Goal: Task Accomplishment & Management: Manage account settings

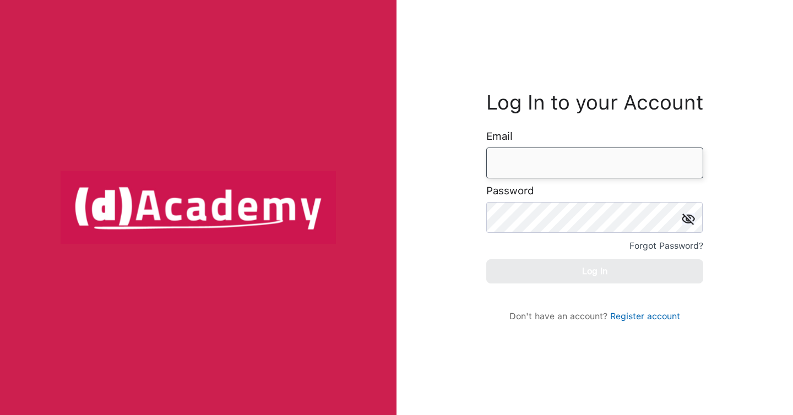
click at [541, 164] on input "email" at bounding box center [594, 163] width 217 height 31
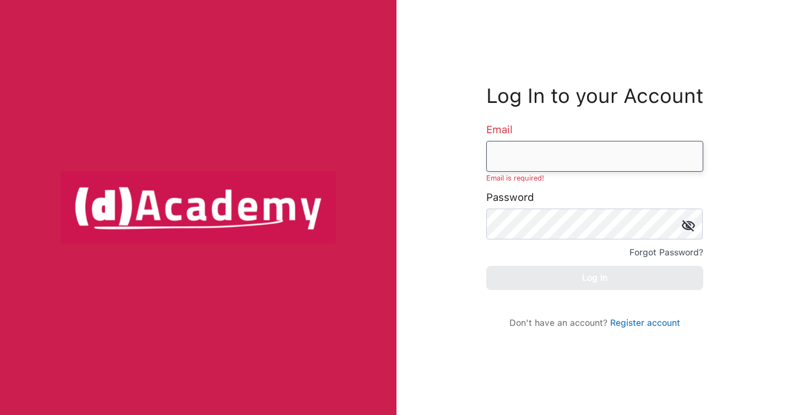
click at [565, 149] on input "email" at bounding box center [594, 156] width 217 height 31
type input "**********"
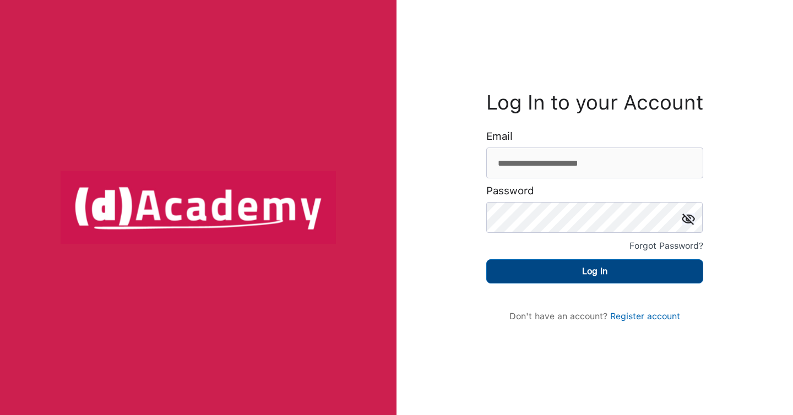
click at [588, 277] on button "Log In" at bounding box center [594, 271] width 217 height 24
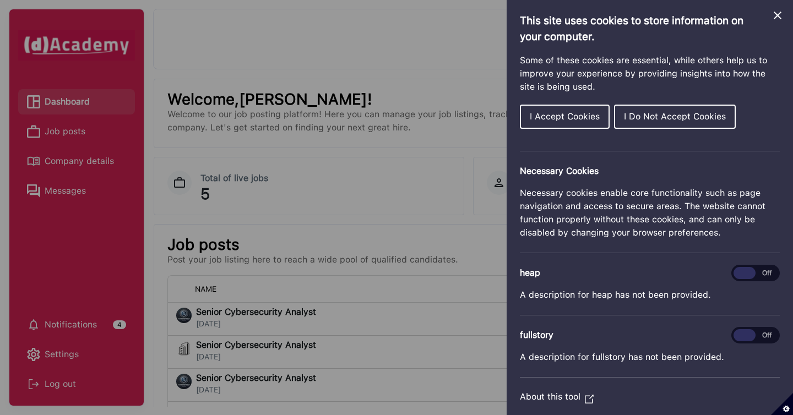
click at [584, 119] on span "I Accept Cookies" at bounding box center [565, 116] width 70 height 10
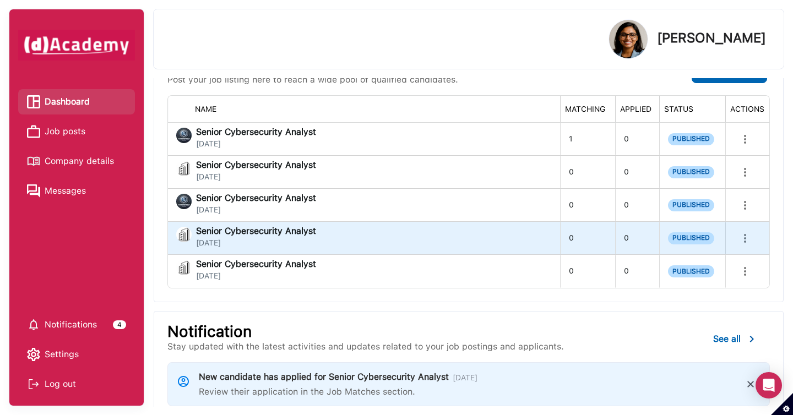
scroll to position [177, 0]
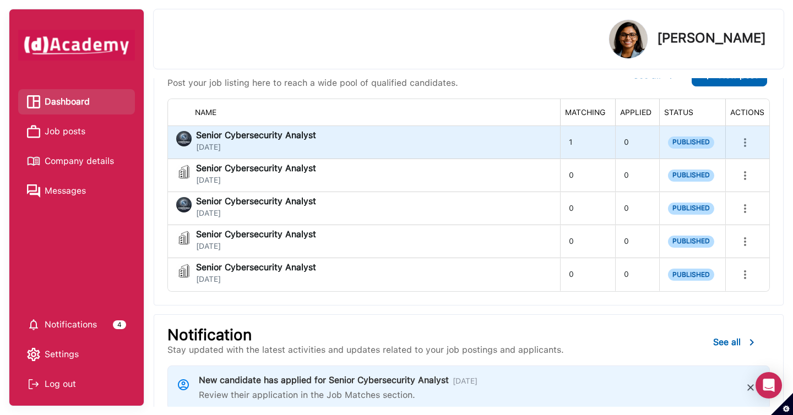
click at [747, 144] on icon "more" at bounding box center [744, 142] width 13 height 13
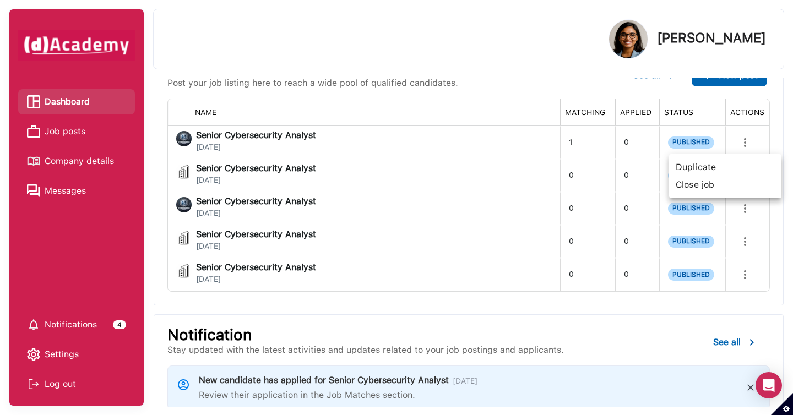
click at [492, 200] on div at bounding box center [396, 207] width 793 height 415
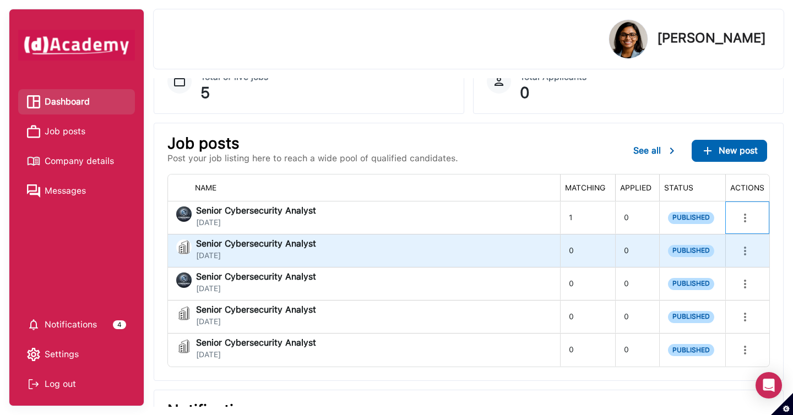
scroll to position [69, 0]
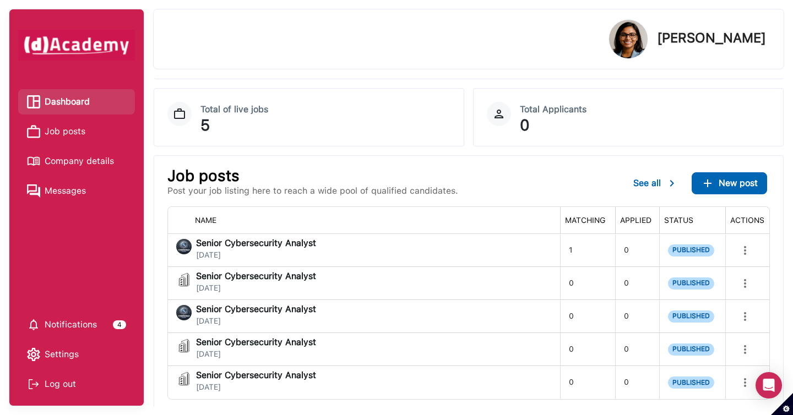
click at [79, 135] on span "Job posts" at bounding box center [65, 131] width 41 height 17
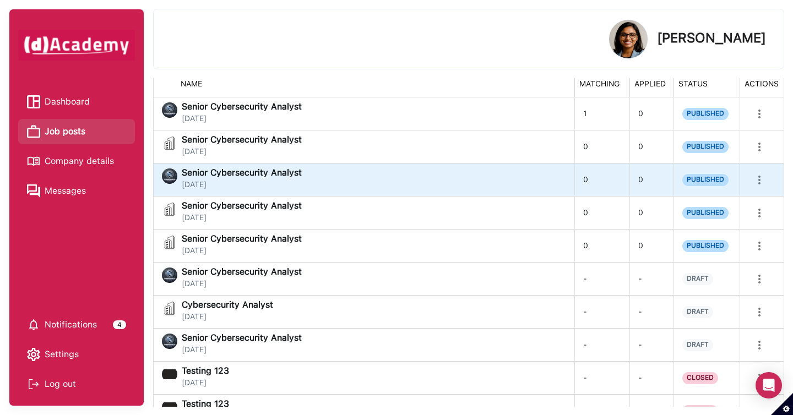
scroll to position [134, 0]
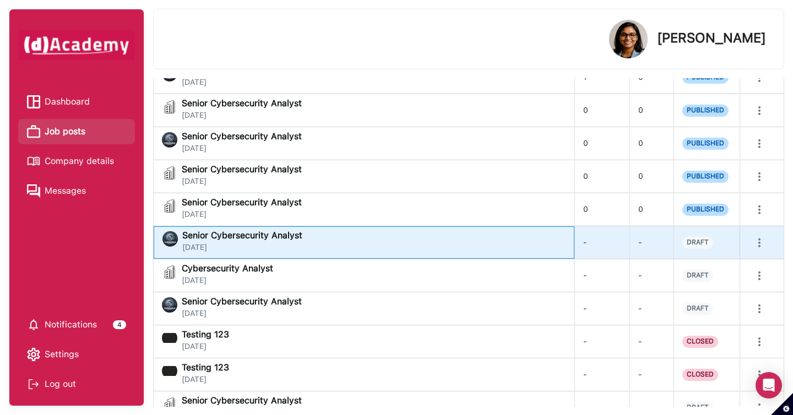
click at [354, 251] on div "Senior Cybersecurity Analyst [DATE]" at bounding box center [363, 242] width 403 height 22
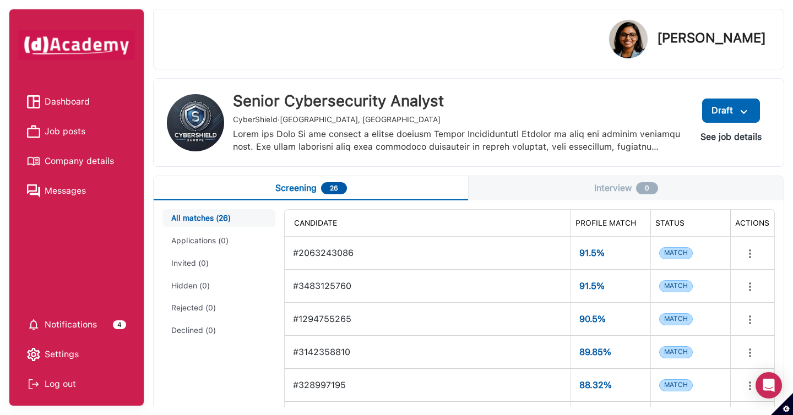
click at [731, 136] on button "See job details" at bounding box center [730, 137] width 79 height 20
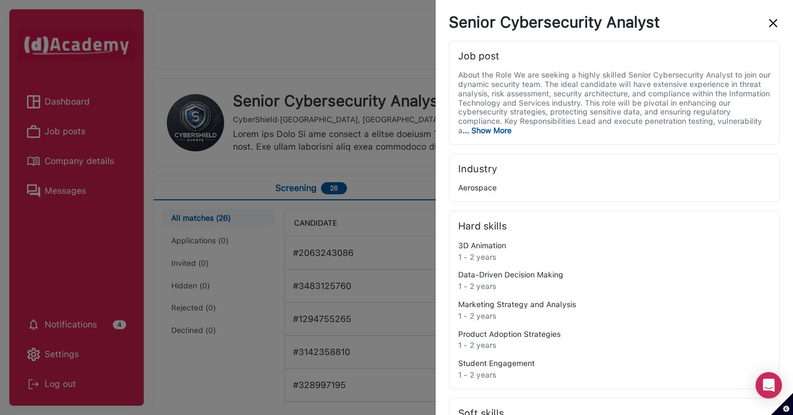
click at [770, 23] on img "close" at bounding box center [772, 23] width 13 height 13
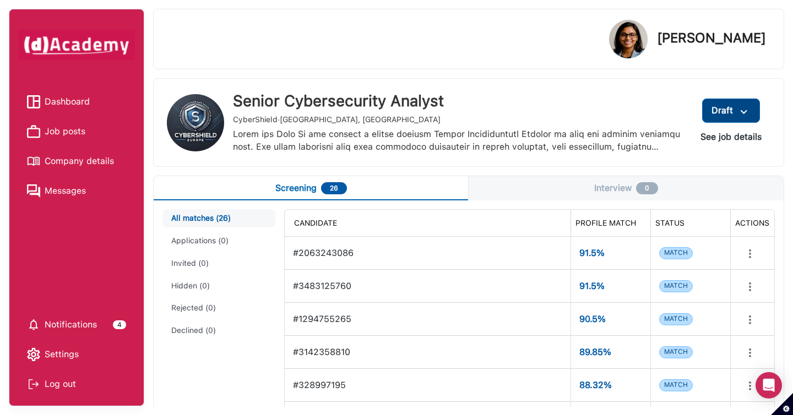
click at [753, 106] on button "Draft" at bounding box center [731, 111] width 58 height 24
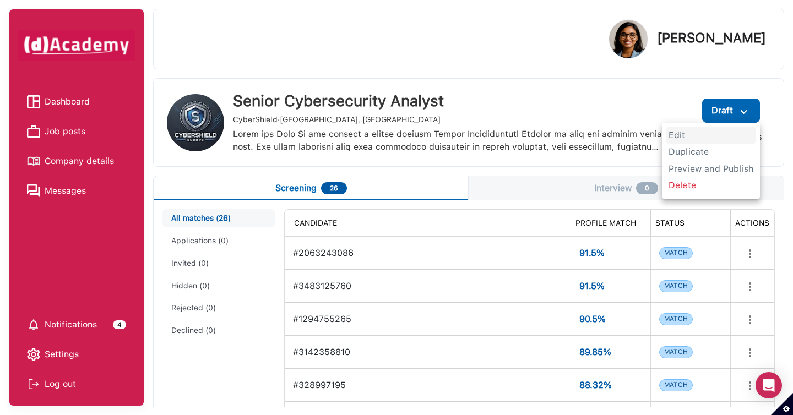
click at [696, 133] on span "Edit" at bounding box center [710, 135] width 89 height 17
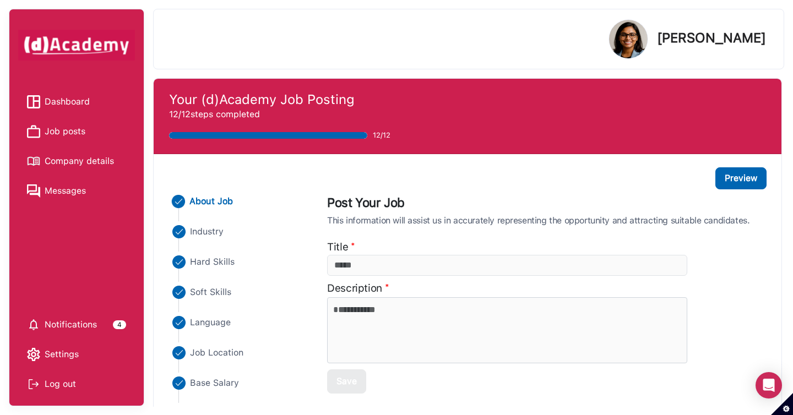
type input "**********"
type textarea "**********"
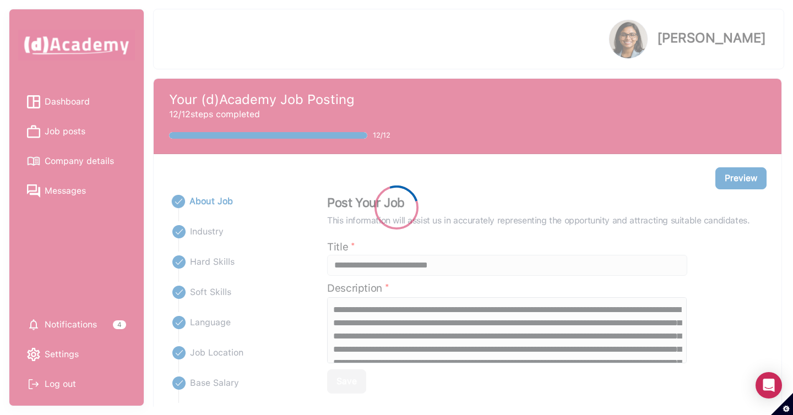
click at [221, 325] on div at bounding box center [396, 207] width 793 height 415
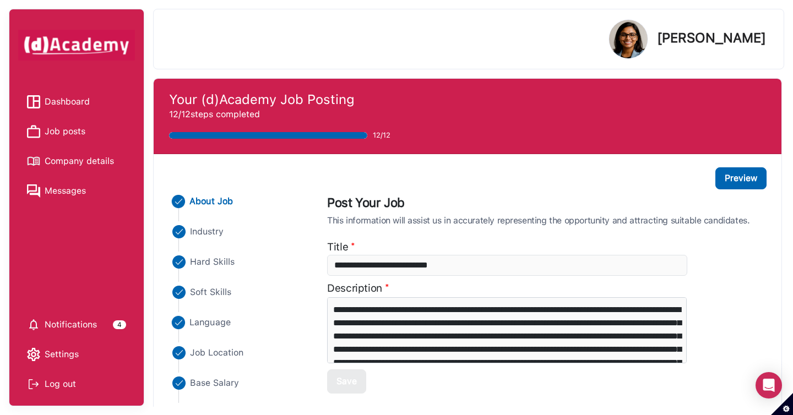
click at [223, 321] on span "Language" at bounding box center [210, 322] width 41 height 13
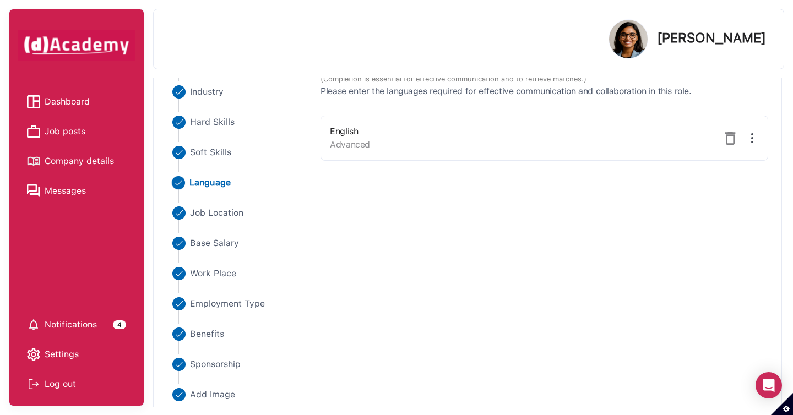
scroll to position [96, 0]
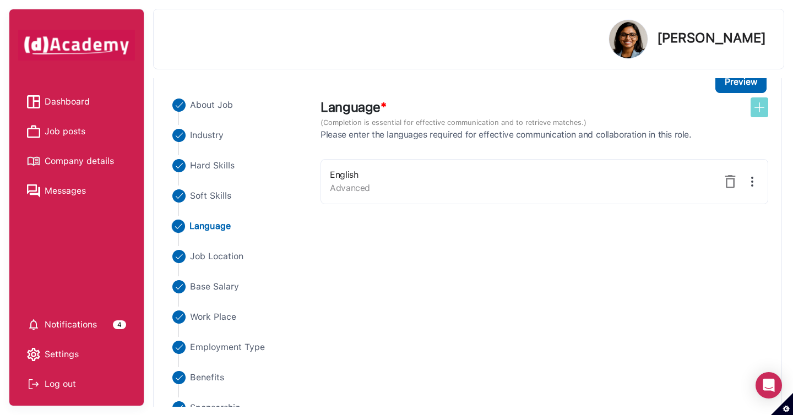
click at [764, 113] on img at bounding box center [758, 107] width 13 height 13
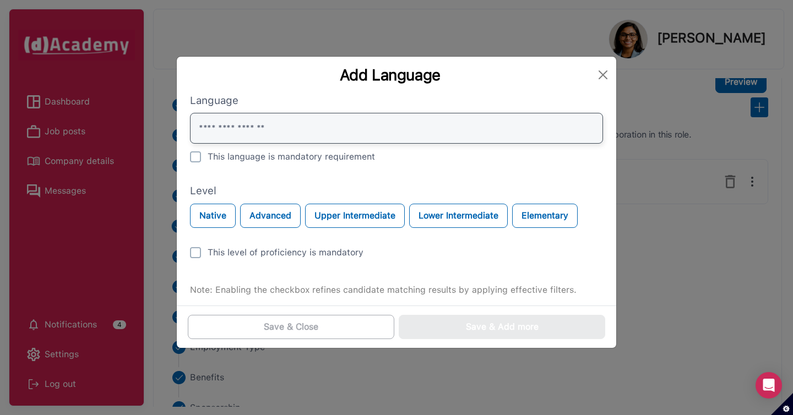
click at [357, 118] on input "text" at bounding box center [396, 128] width 413 height 31
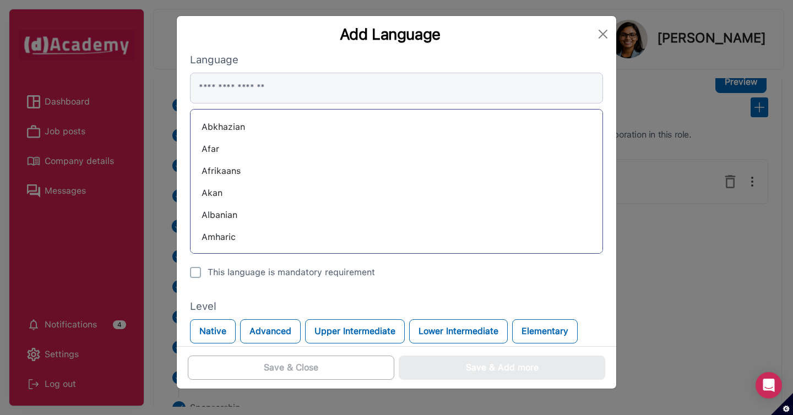
click at [264, 129] on div "Abkhazian" at bounding box center [396, 127] width 394 height 18
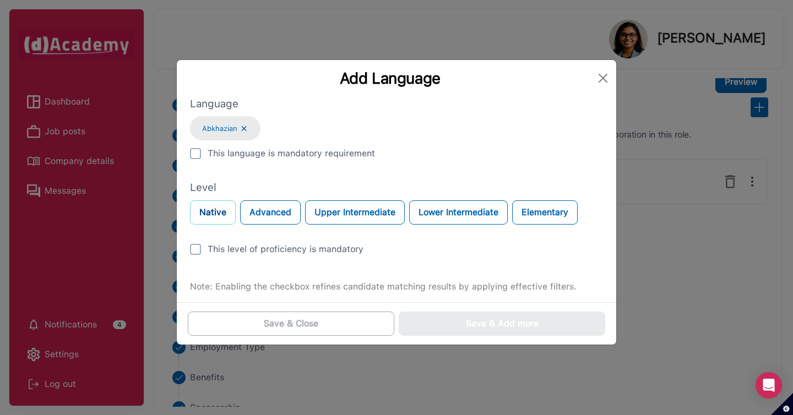
click at [204, 214] on button "Native" at bounding box center [213, 212] width 46 height 24
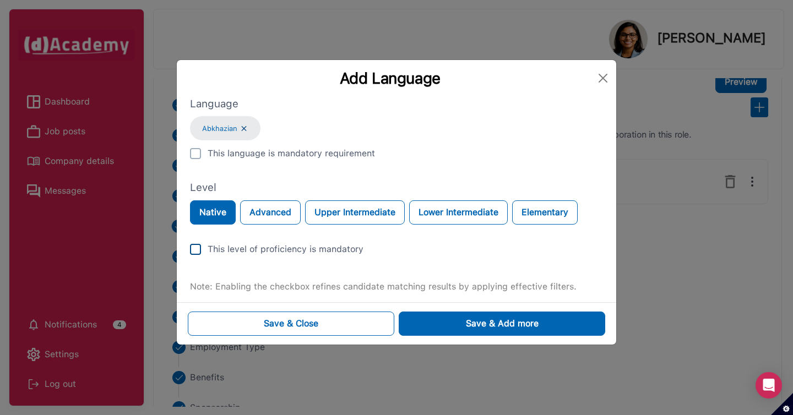
click at [195, 252] on img at bounding box center [195, 249] width 11 height 11
click at [363, 321] on button "Save & Close" at bounding box center [291, 324] width 206 height 24
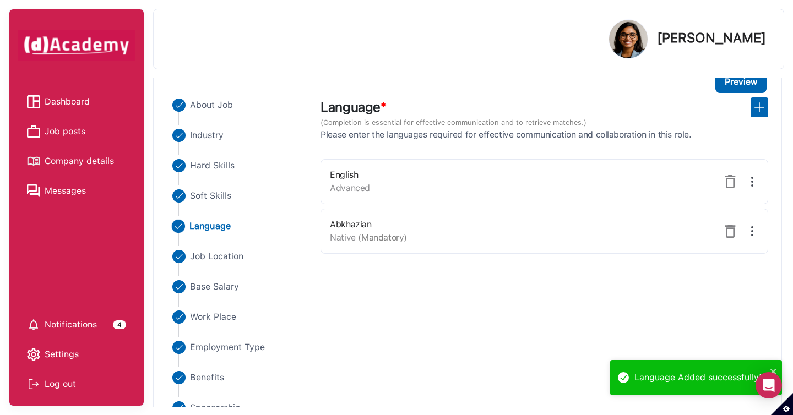
click at [754, 233] on img at bounding box center [751, 231] width 13 height 13
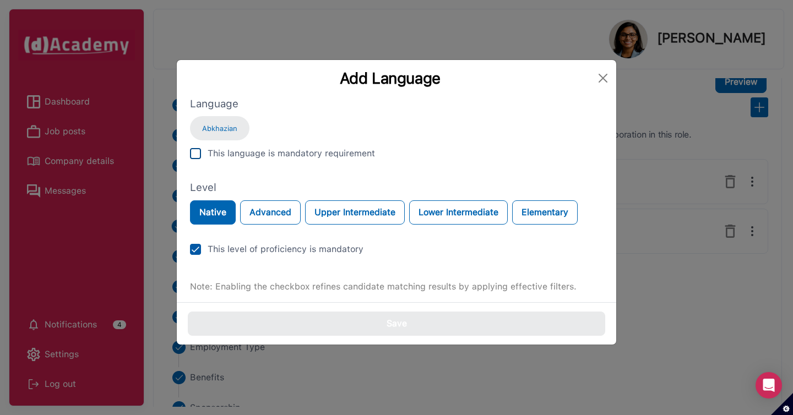
click at [195, 154] on img at bounding box center [195, 153] width 11 height 11
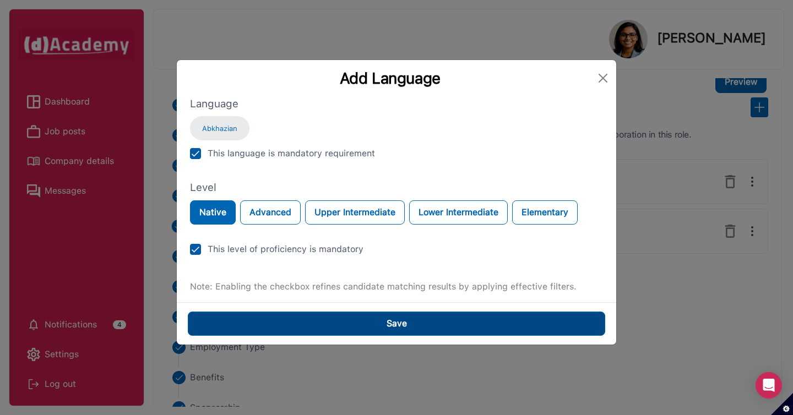
click at [276, 320] on button "Save" at bounding box center [396, 324] width 417 height 24
